Goal: Task Accomplishment & Management: Use online tool/utility

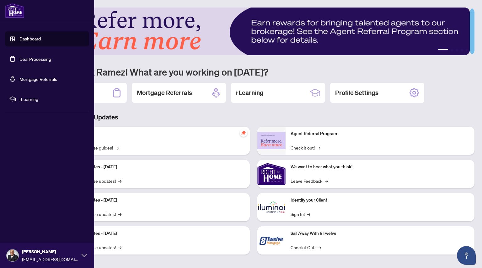
click at [34, 59] on link "Deal Processing" at bounding box center [35, 59] width 32 height 6
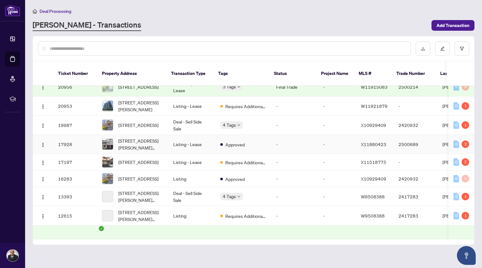
scroll to position [583, 0]
click at [147, 182] on span "7512 Marpin Crt Niagara Falls Ontario L2H 0P3 Canada, Niagara Falls, Ontario L2…" at bounding box center [138, 178] width 40 height 7
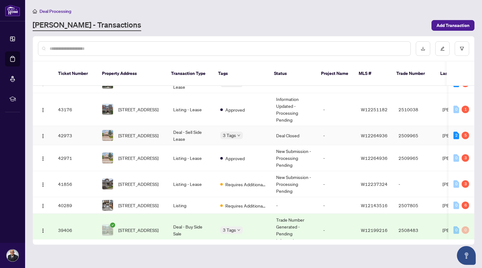
scroll to position [235, 0]
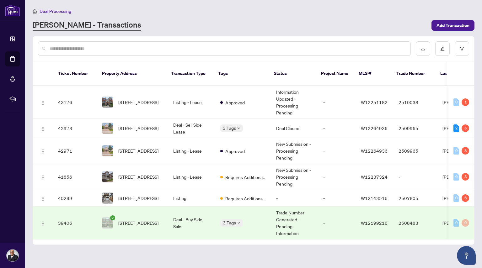
click at [146, 50] on input "text" at bounding box center [228, 48] width 356 height 7
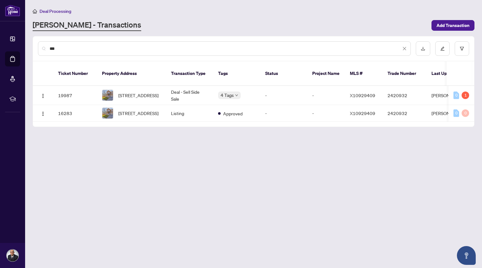
scroll to position [0, 0]
type input "***"
click at [140, 92] on span "7512 Marpin Crt Niagara Falls Ontario L2H 0P3 Canada, Niagara Falls, Ontario L2…" at bounding box center [138, 95] width 40 height 7
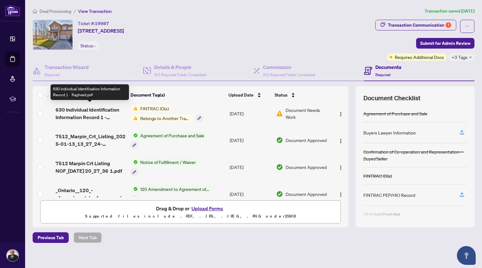
scroll to position [297, 0]
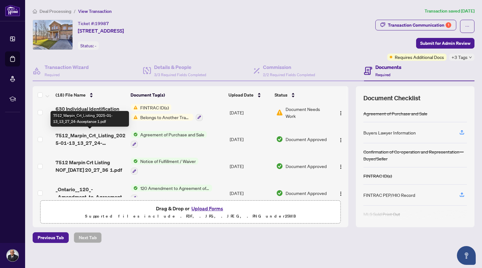
click at [87, 138] on span "7512_Marpin_Crt_Listing_2025-01-13_13_27_24-Acceptance 1.pdf" at bounding box center [91, 139] width 70 height 15
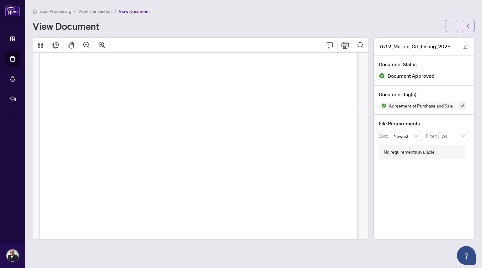
scroll to position [140, 0]
click at [104, 10] on span "View Transaction" at bounding box center [95, 11] width 34 height 6
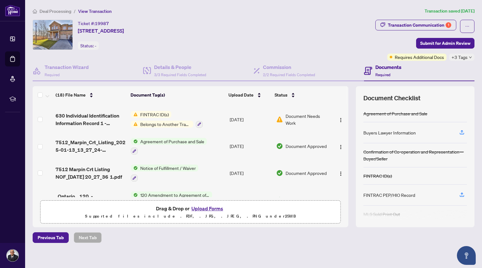
scroll to position [298, 0]
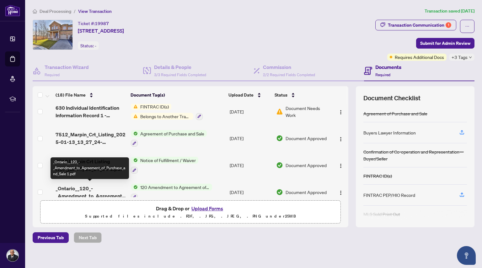
click at [85, 185] on span "_Ontario__120_-_Amendment_to_Agreement_of_Purchase_and_Sale 1.pdf" at bounding box center [91, 192] width 70 height 15
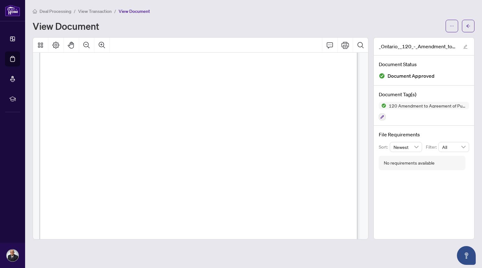
scroll to position [50, 0]
drag, startPoint x: 61, startPoint y: 144, endPoint x: 293, endPoint y: 149, distance: 232.1
click at [293, 9] on p "Form 120 Revised 2020 Page 1 of 2 The trademarks REALTOR®, REALTORS®, MLS®, Mul…" at bounding box center [303, 9] width 526 height 0
